Goal: Complete application form: Complete application form

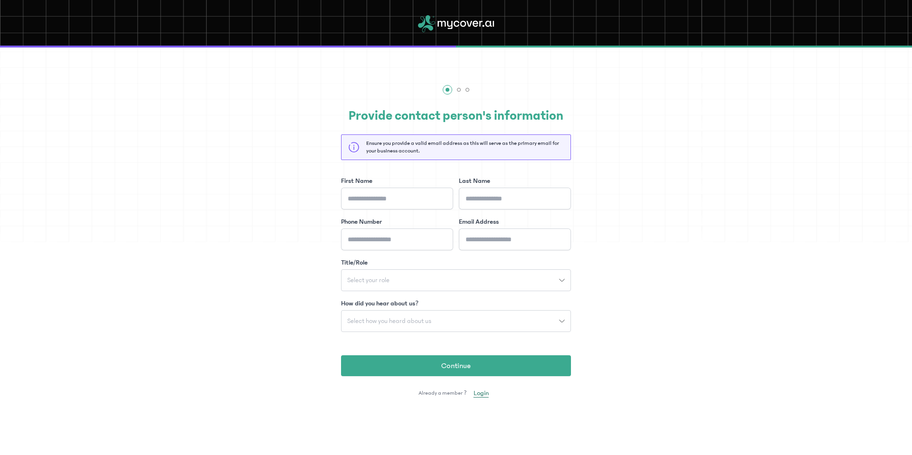
click at [482, 391] on span "Login" at bounding box center [480, 392] width 15 height 9
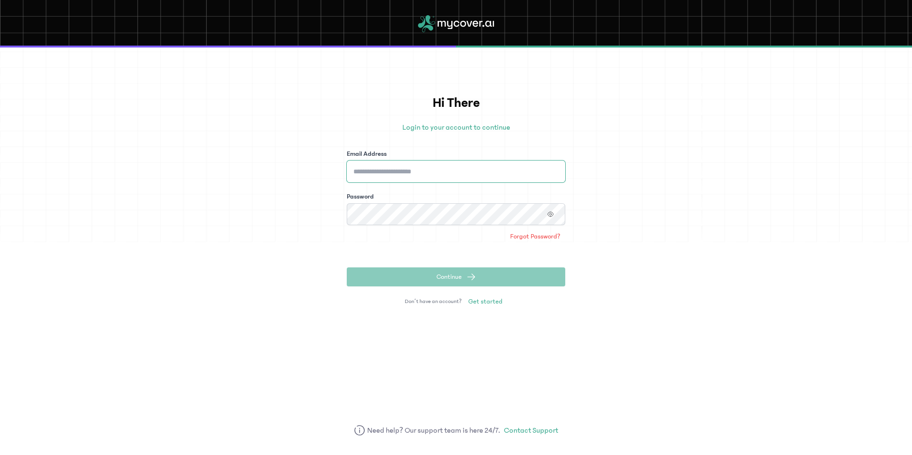
click at [454, 170] on input "Email Address" at bounding box center [456, 171] width 218 height 22
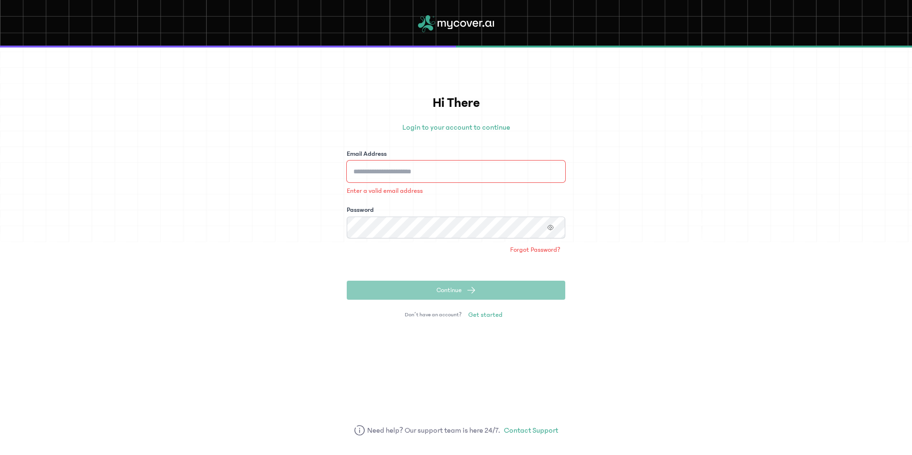
type input "**********"
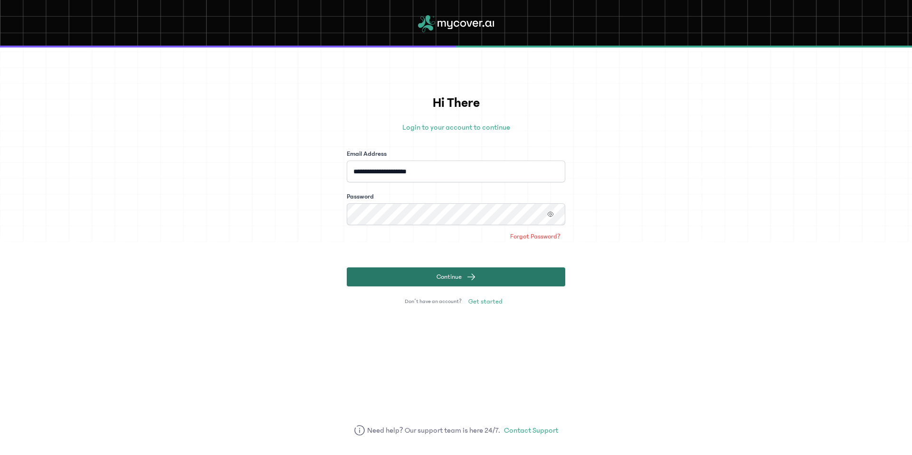
click at [457, 281] on span "Continue" at bounding box center [448, 276] width 25 height 9
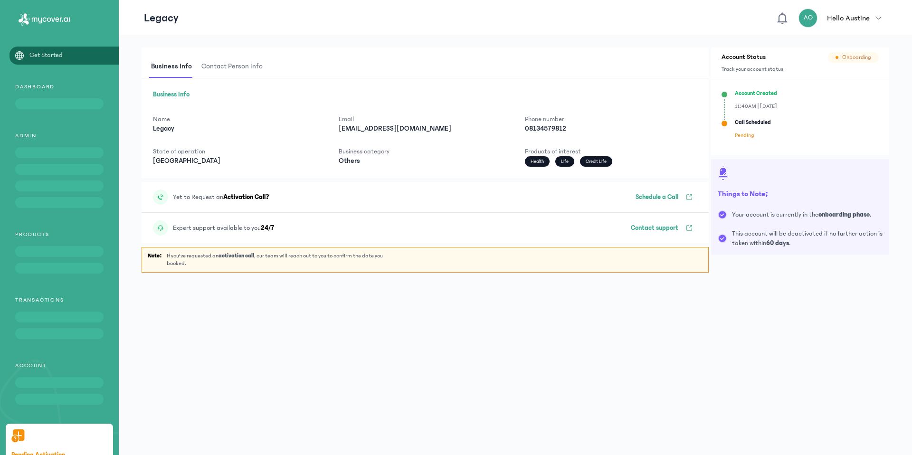
click at [230, 70] on span "Contact person info" at bounding box center [231, 67] width 65 height 22
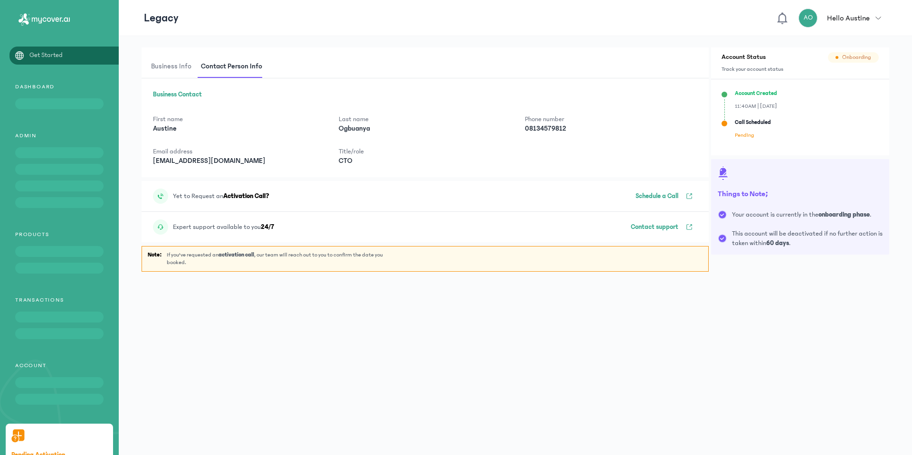
click at [185, 67] on span "Business Info" at bounding box center [171, 67] width 44 height 22
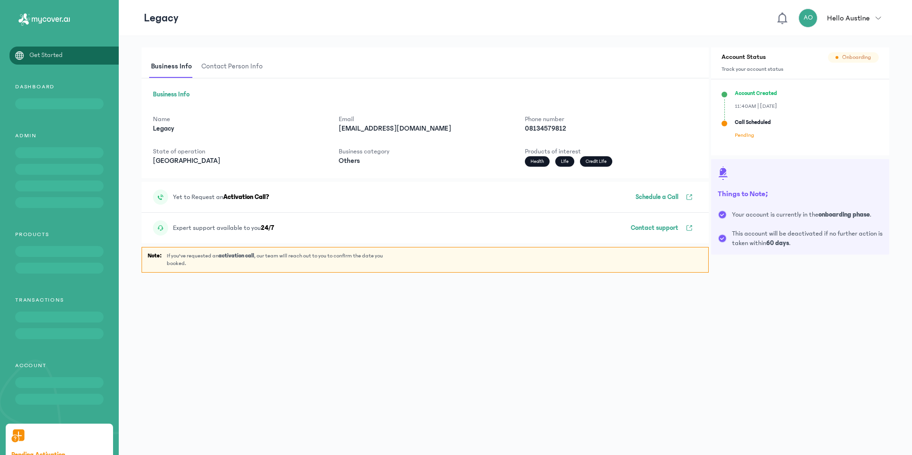
click at [853, 15] on p "Hello Austine" at bounding box center [848, 17] width 43 height 11
click at [240, 62] on span "Contact person info" at bounding box center [231, 67] width 65 height 22
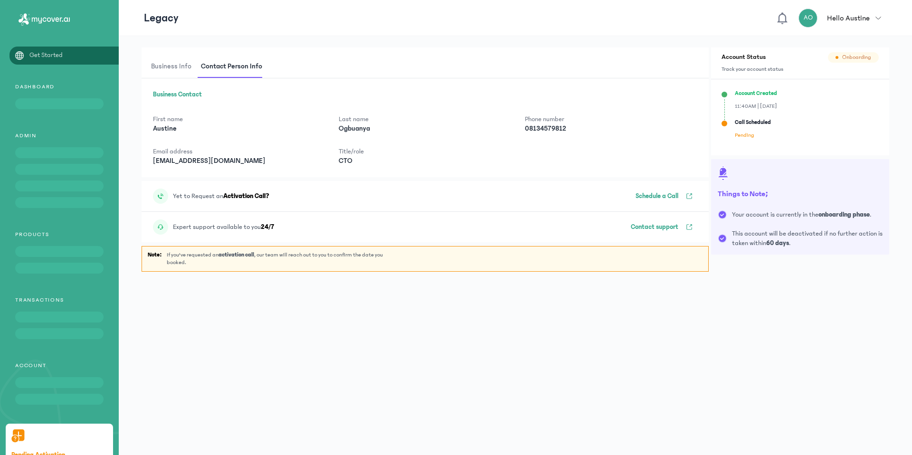
click at [296, 138] on div "First name Austine Last name Ogbuanya Phone number 08134579812 Email address au…" at bounding box center [425, 139] width 544 height 51
click at [668, 191] on p "Schedule a Call" at bounding box center [656, 195] width 43 height 9
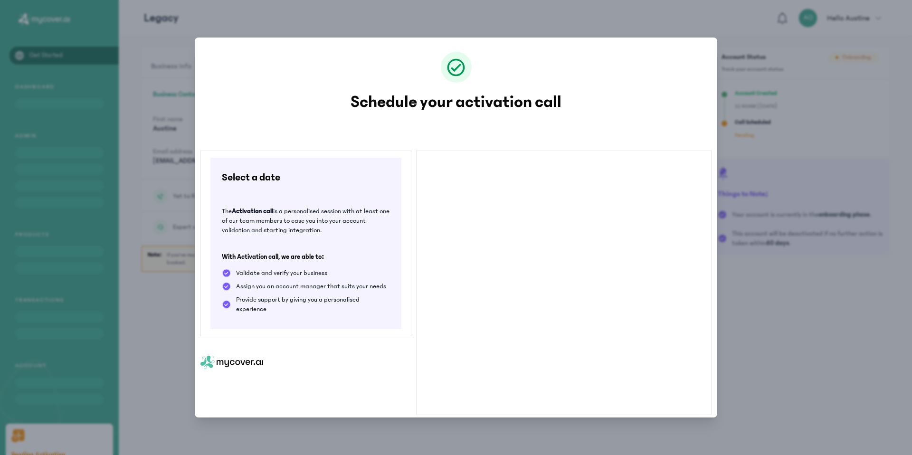
click at [755, 137] on div "Schedule your activation call Select a date The Activation call is a personalis…" at bounding box center [456, 227] width 912 height 455
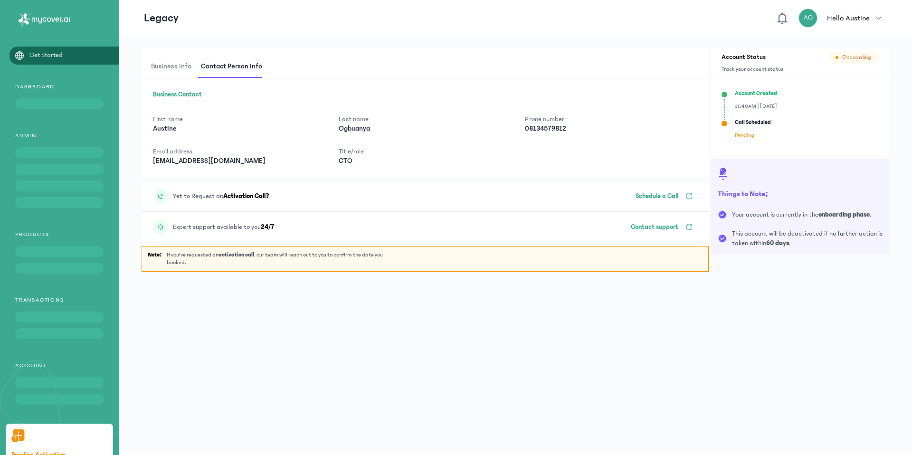
click at [180, 69] on span "Business Info" at bounding box center [171, 67] width 44 height 22
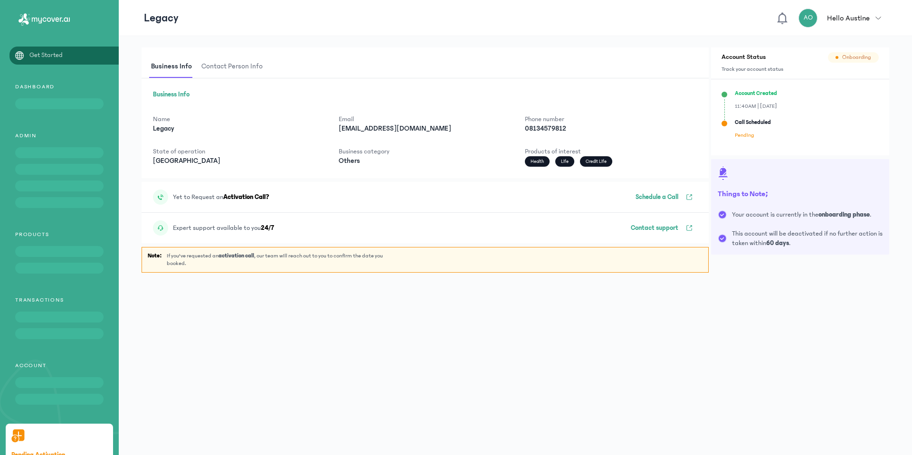
click at [863, 23] on p "Hello Austine" at bounding box center [848, 17] width 43 height 11
click at [829, 95] on div "Account Created 11:40AM | 26-Aug-2025" at bounding box center [799, 100] width 157 height 21
click at [757, 125] on p "Call Scheduled" at bounding box center [752, 123] width 36 height 8
click at [232, 71] on span "Contact person info" at bounding box center [231, 67] width 65 height 22
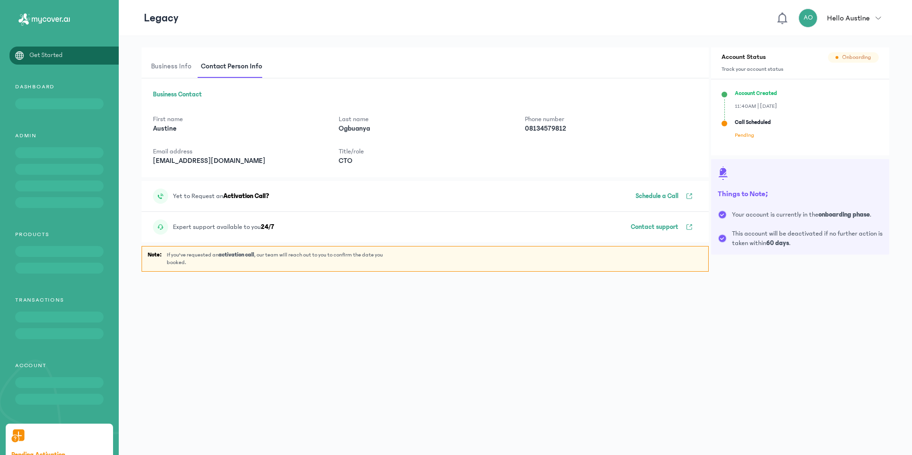
click at [98, 53] on link "Get Started" at bounding box center [59, 55] width 119 height 10
click at [169, 75] on span "Business Info" at bounding box center [171, 67] width 44 height 22
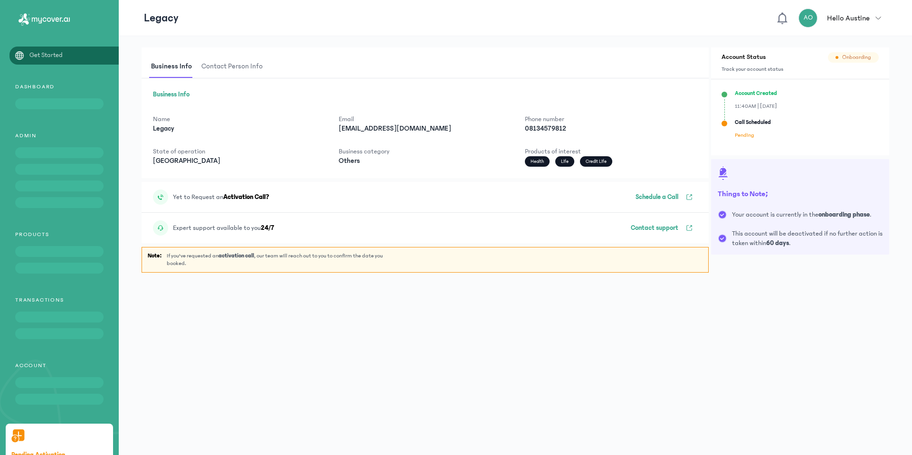
click at [217, 69] on span "Contact person info" at bounding box center [231, 67] width 65 height 22
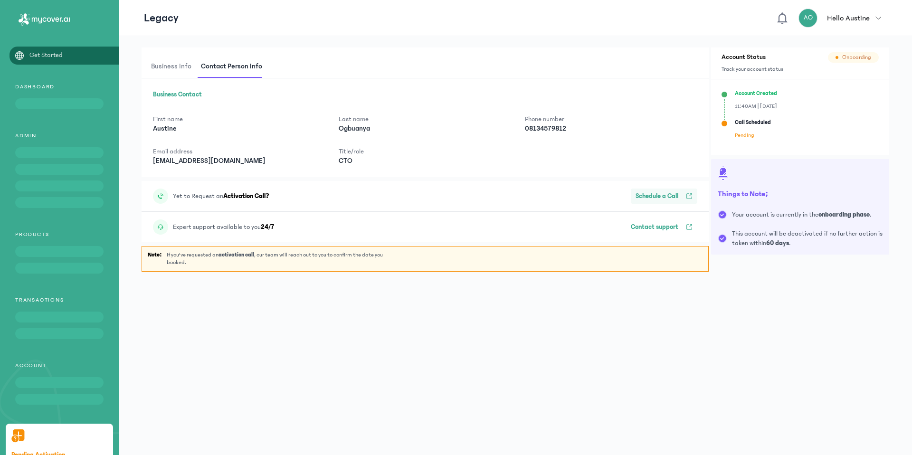
click at [645, 191] on p "Schedule a Call" at bounding box center [656, 195] width 43 height 9
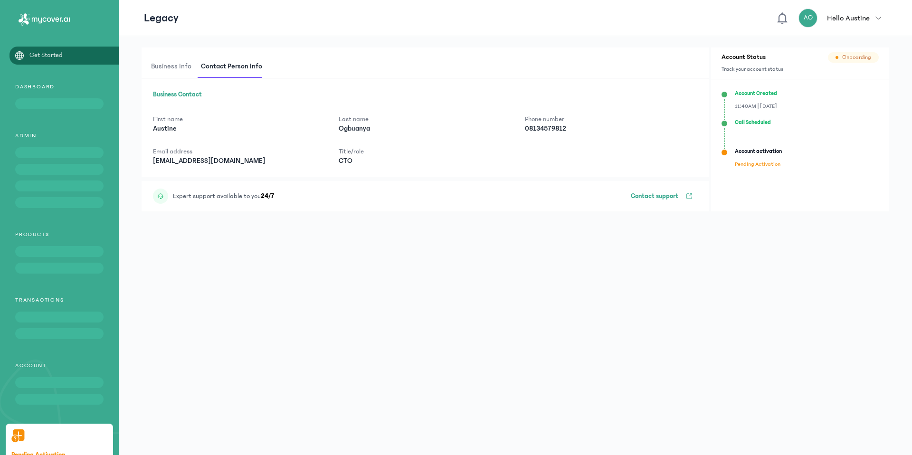
click at [176, 73] on span "Business Info" at bounding box center [171, 67] width 44 height 22
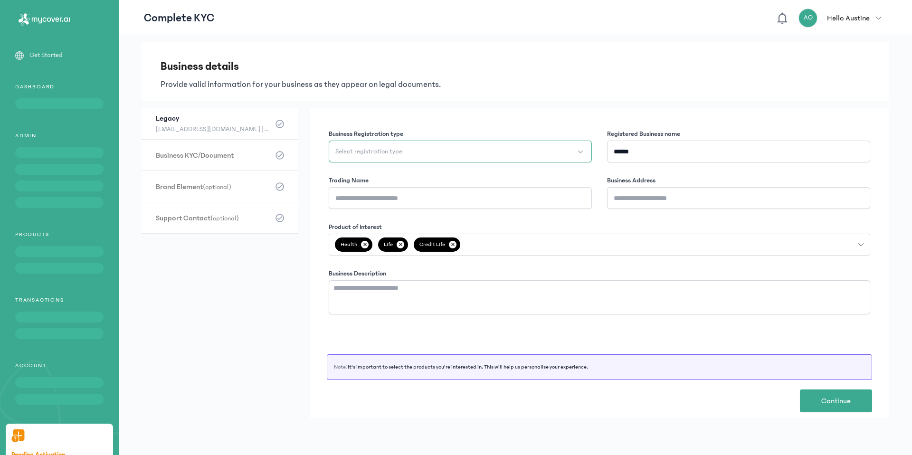
click at [515, 152] on button "Select registration type" at bounding box center [460, 152] width 263 height 22
click at [490, 193] on li "Enterprise" at bounding box center [461, 190] width 259 height 15
click at [682, 154] on input "******" at bounding box center [738, 152] width 263 height 22
click at [532, 208] on input "Trading Name" at bounding box center [460, 198] width 263 height 22
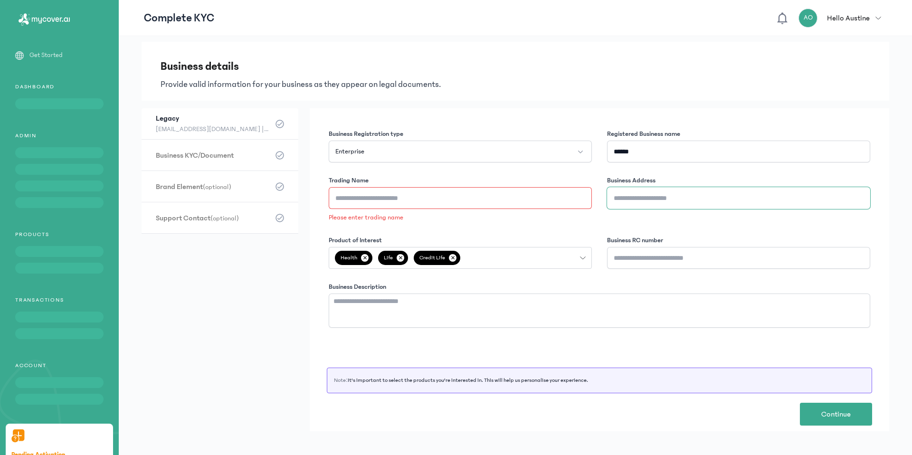
click at [630, 201] on input "Business Address" at bounding box center [738, 198] width 263 height 22
click at [868, 18] on p "Hello Austine" at bounding box center [848, 17] width 43 height 11
click at [177, 22] on p "Complete KYC" at bounding box center [179, 17] width 70 height 15
